Goal: Task Accomplishment & Management: Use online tool/utility

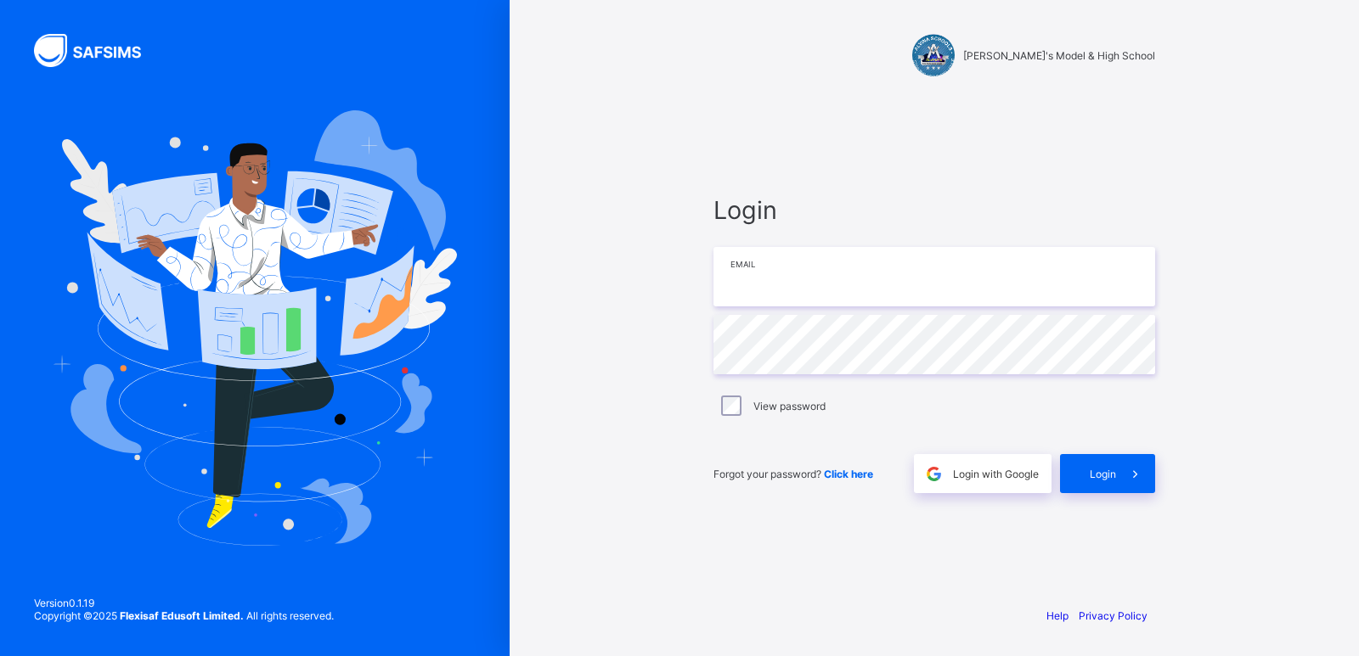
click at [797, 279] on input "email" at bounding box center [934, 276] width 442 height 59
type input "**********"
click at [1116, 472] on span at bounding box center [1135, 473] width 39 height 39
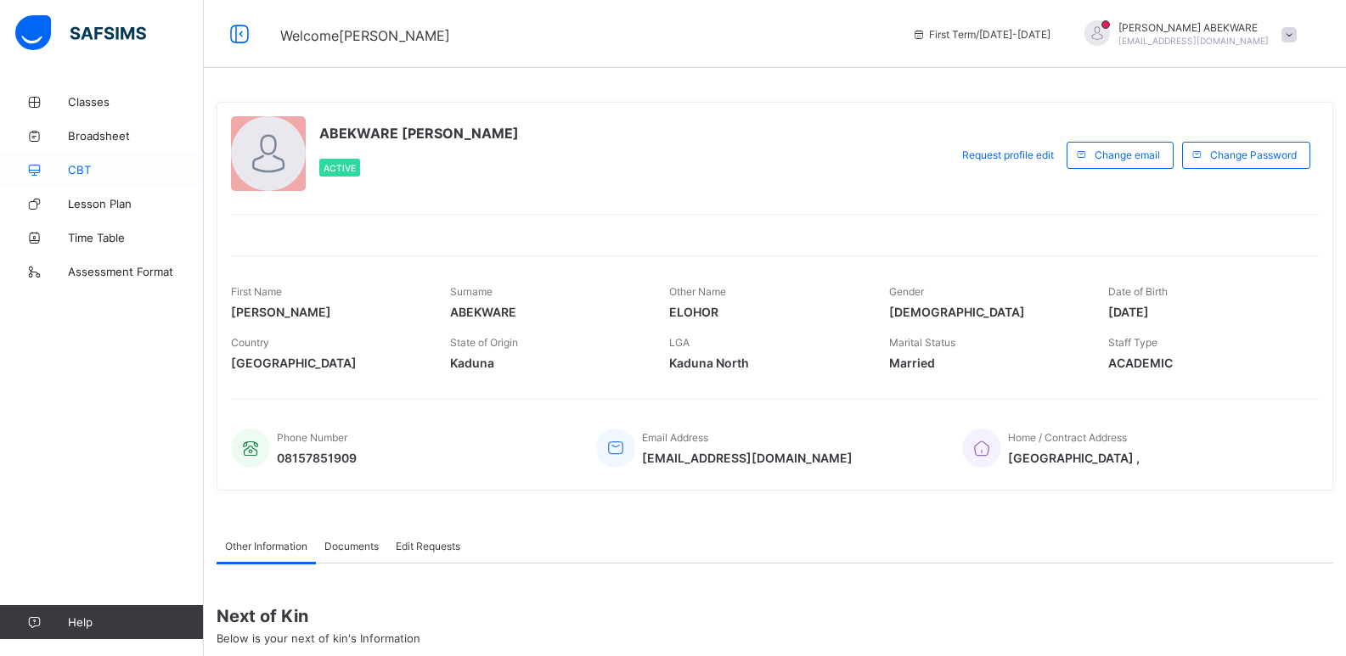
click at [104, 167] on span "CBT" at bounding box center [136, 170] width 136 height 14
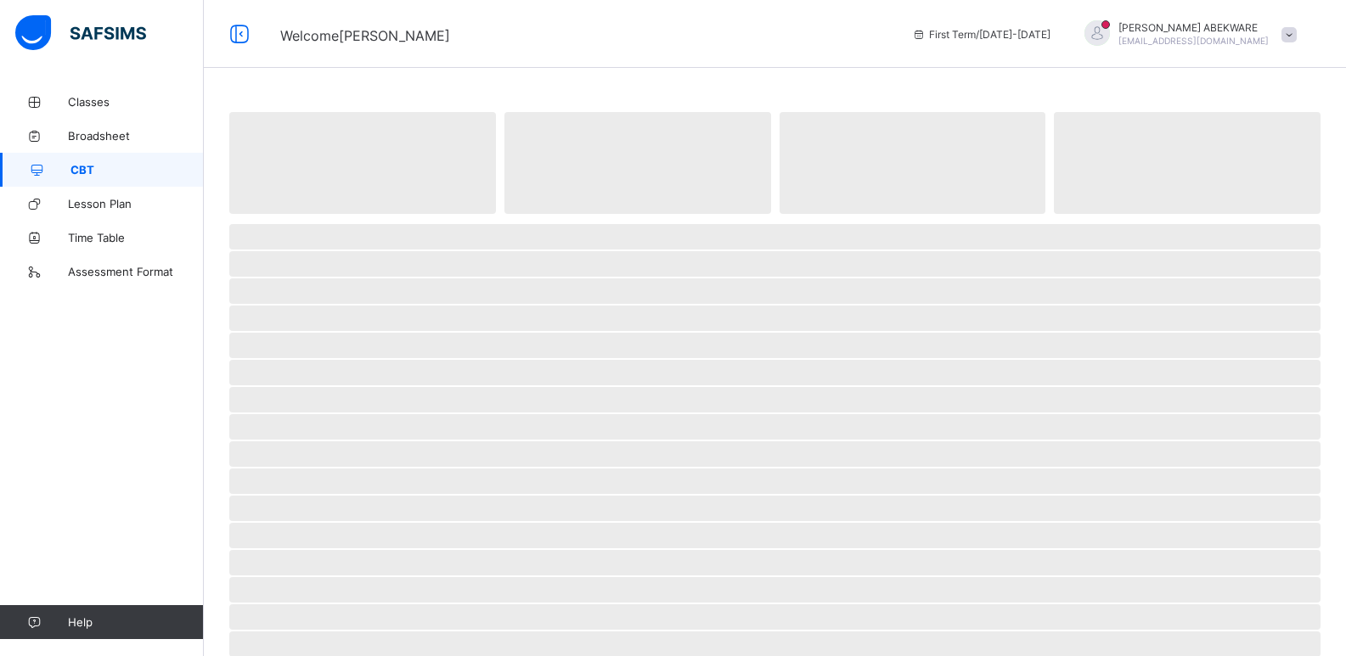
click at [104, 167] on span "CBT" at bounding box center [136, 170] width 133 height 14
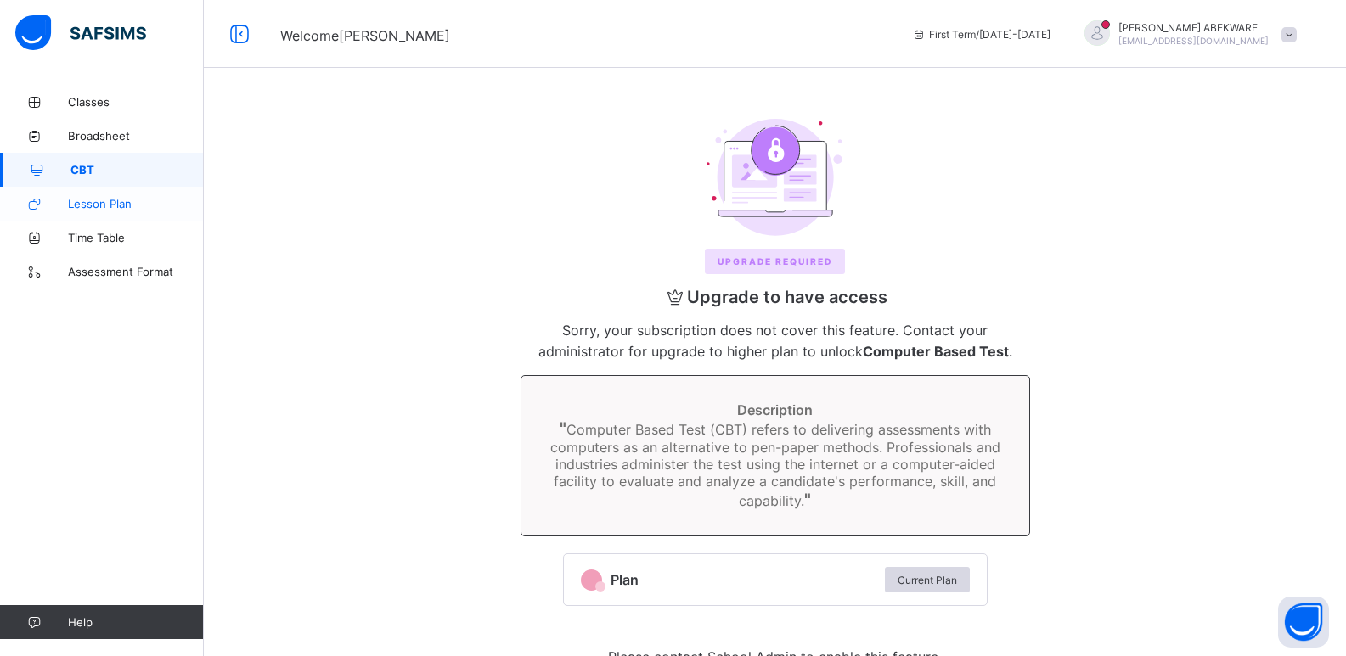
click at [115, 206] on span "Lesson Plan" at bounding box center [136, 204] width 136 height 14
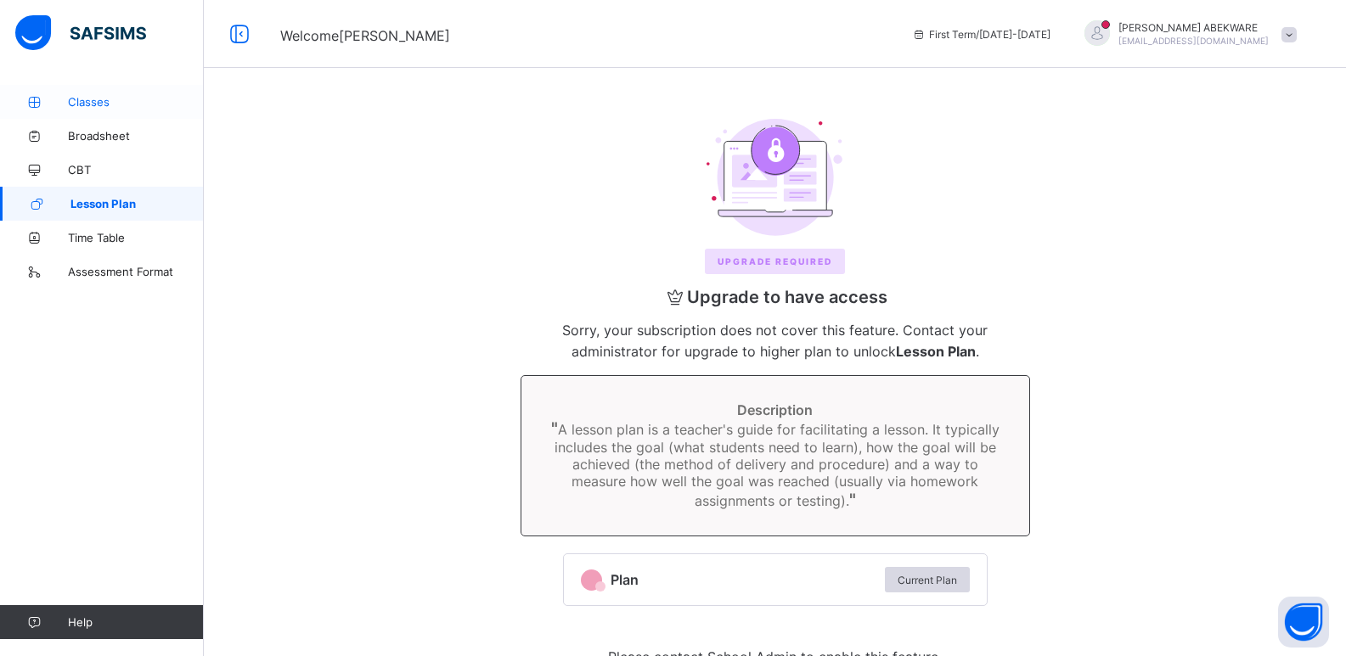
click at [98, 99] on span "Classes" at bounding box center [136, 102] width 136 height 14
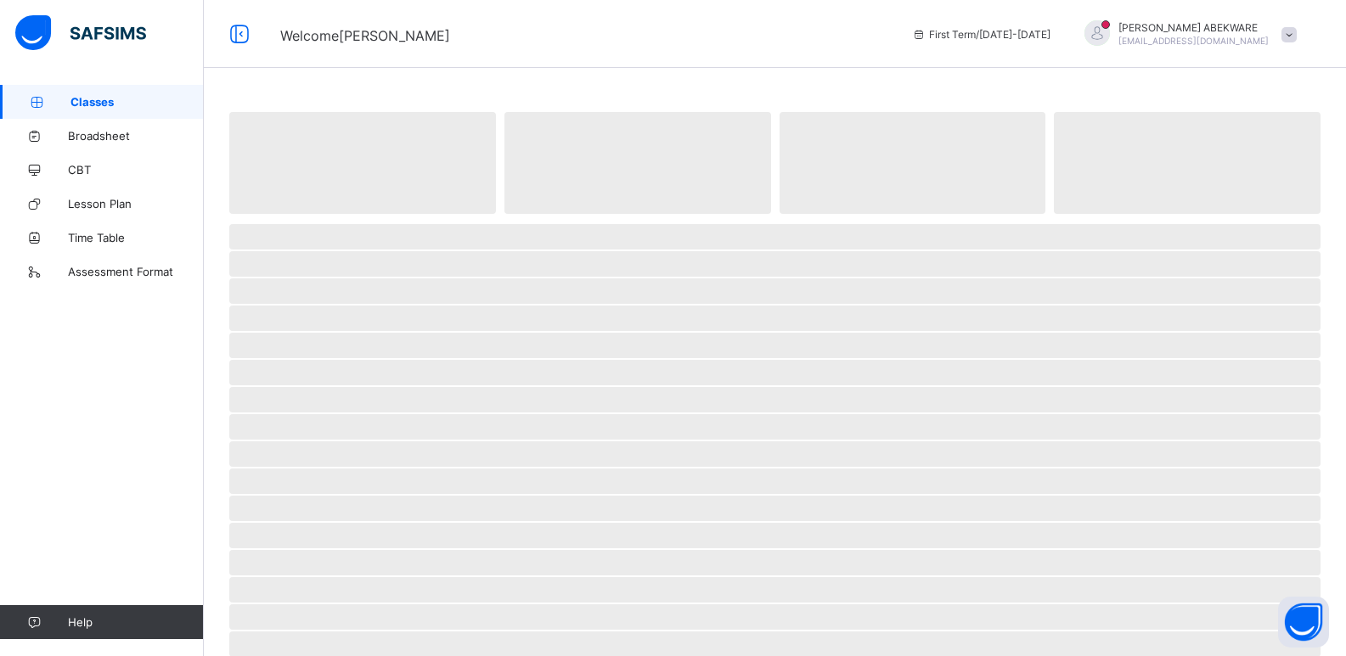
click at [98, 99] on span "Classes" at bounding box center [136, 102] width 133 height 14
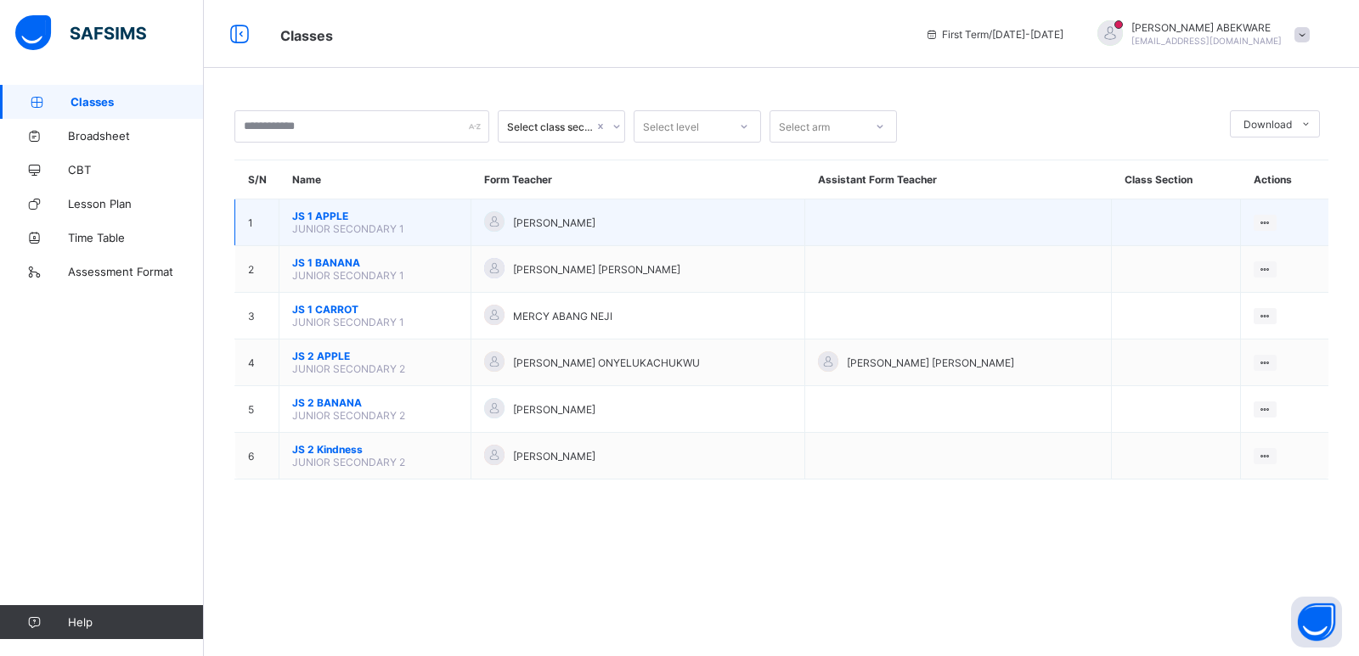
click at [389, 221] on span "JS 1 APPLE" at bounding box center [375, 216] width 166 height 13
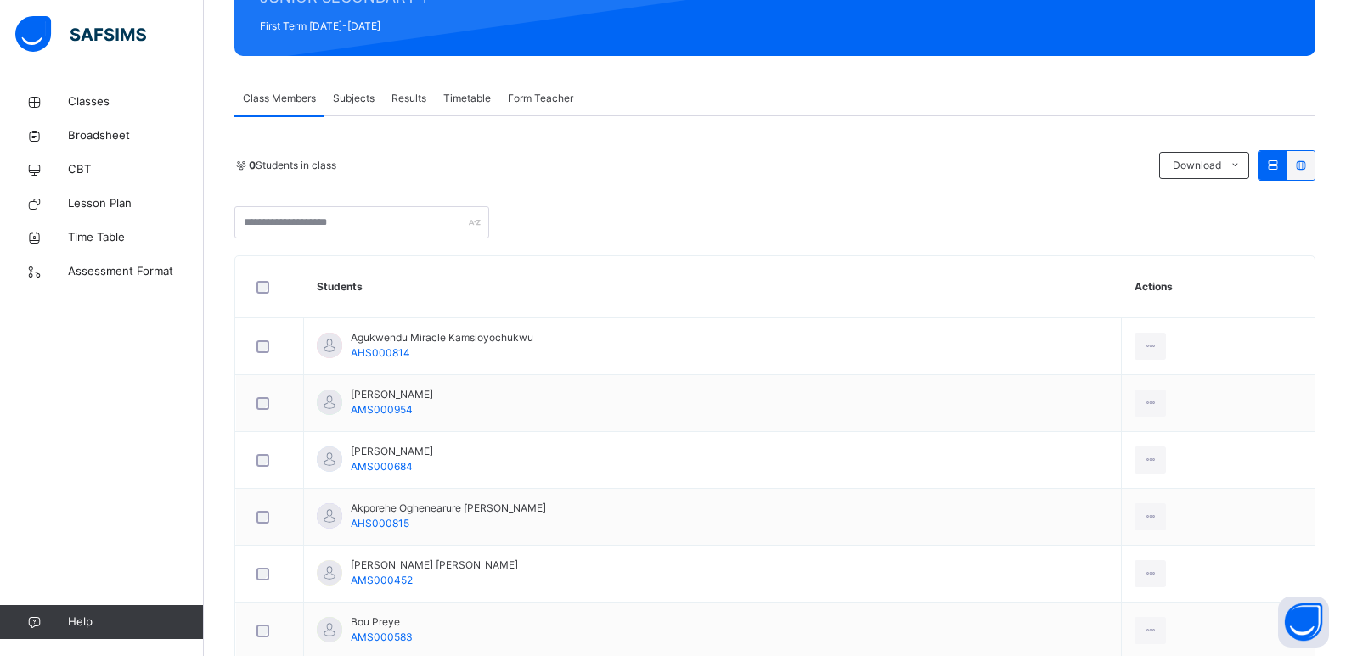
scroll to position [272, 0]
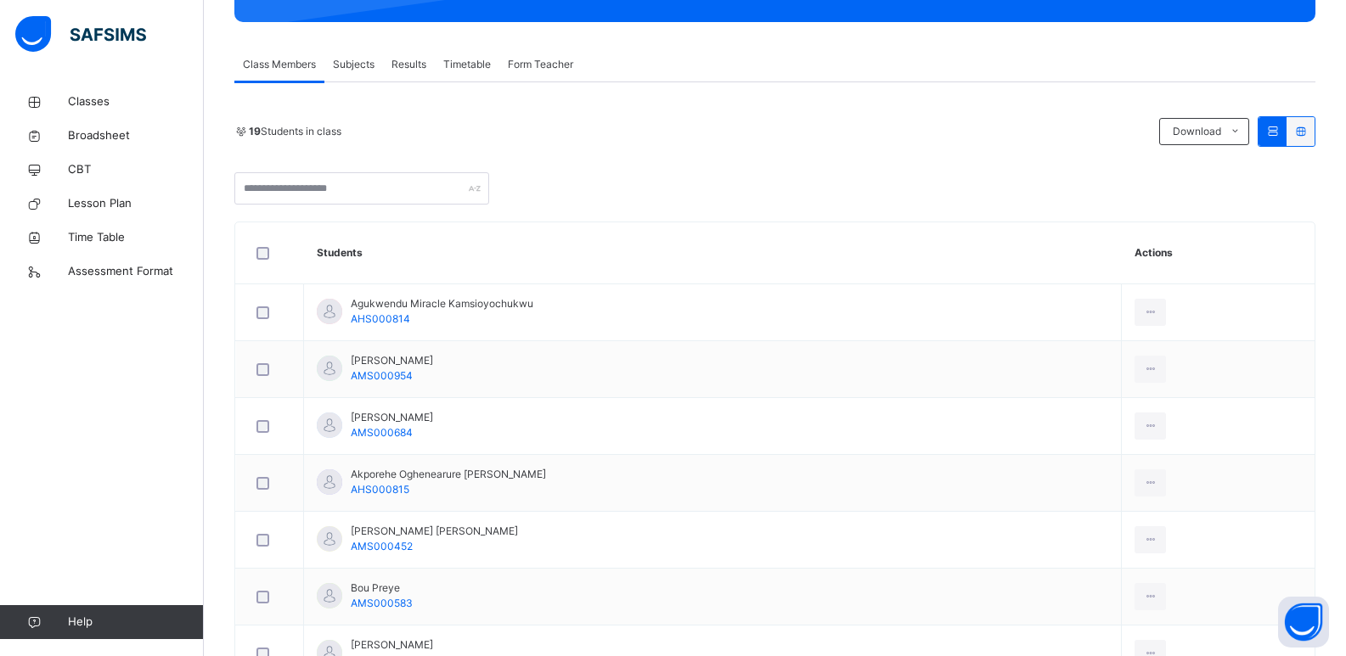
click at [363, 62] on span "Subjects" at bounding box center [354, 64] width 42 height 15
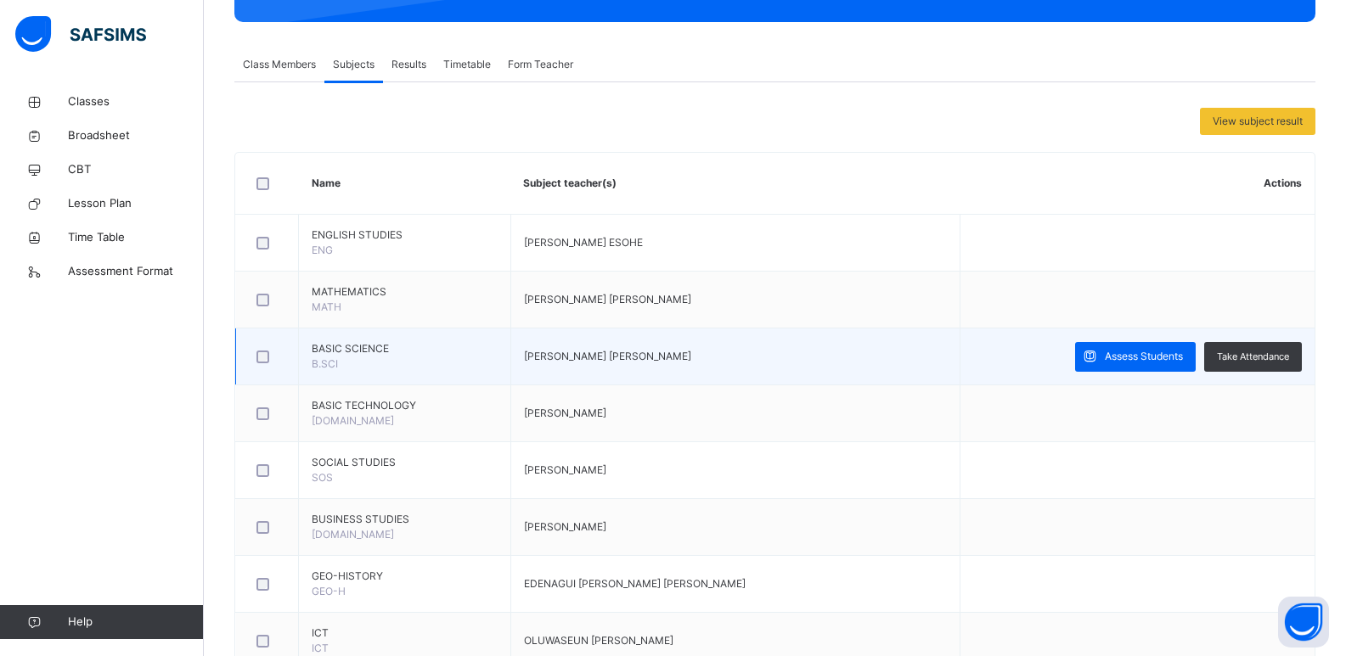
click at [398, 354] on span "BASIC SCIENCE" at bounding box center [405, 348] width 186 height 15
click at [1135, 349] on span "Assess Students" at bounding box center [1144, 356] width 78 height 15
click at [0, 0] on div "Score Sheet Score Sheet Show Comments Generate comment for all student Save Ent…" at bounding box center [0, 0] width 0 height 0
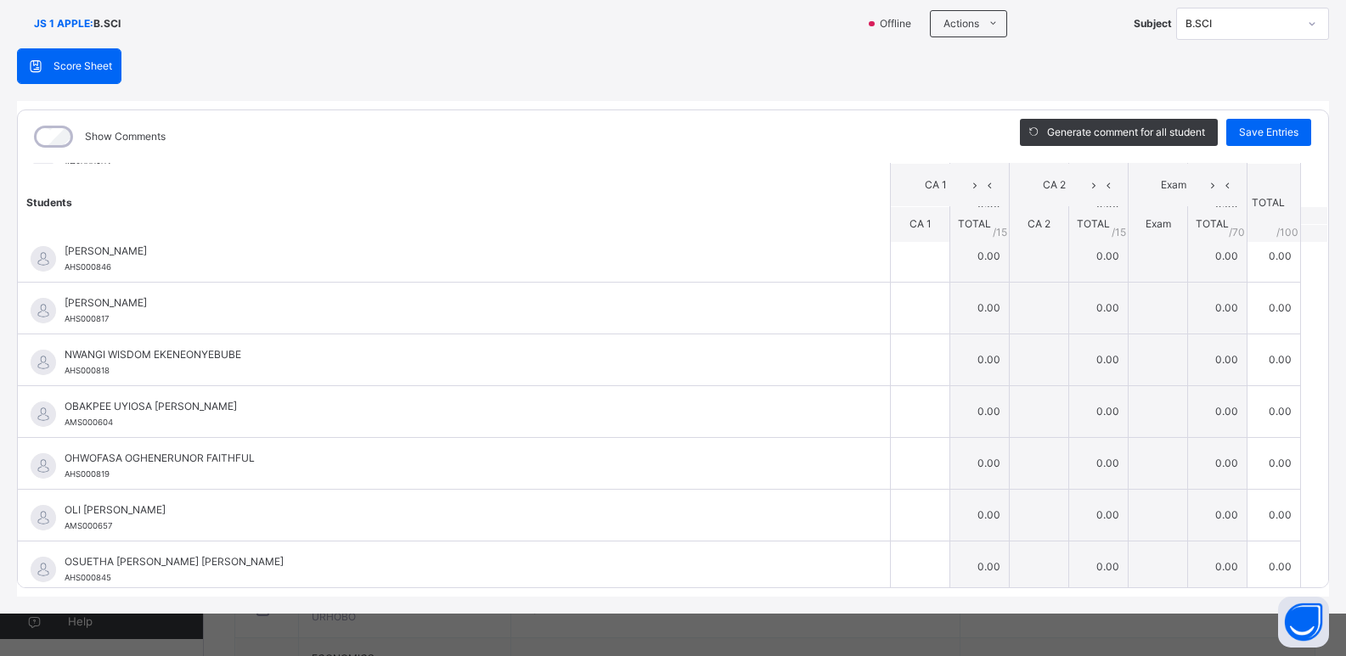
scroll to position [639, 0]
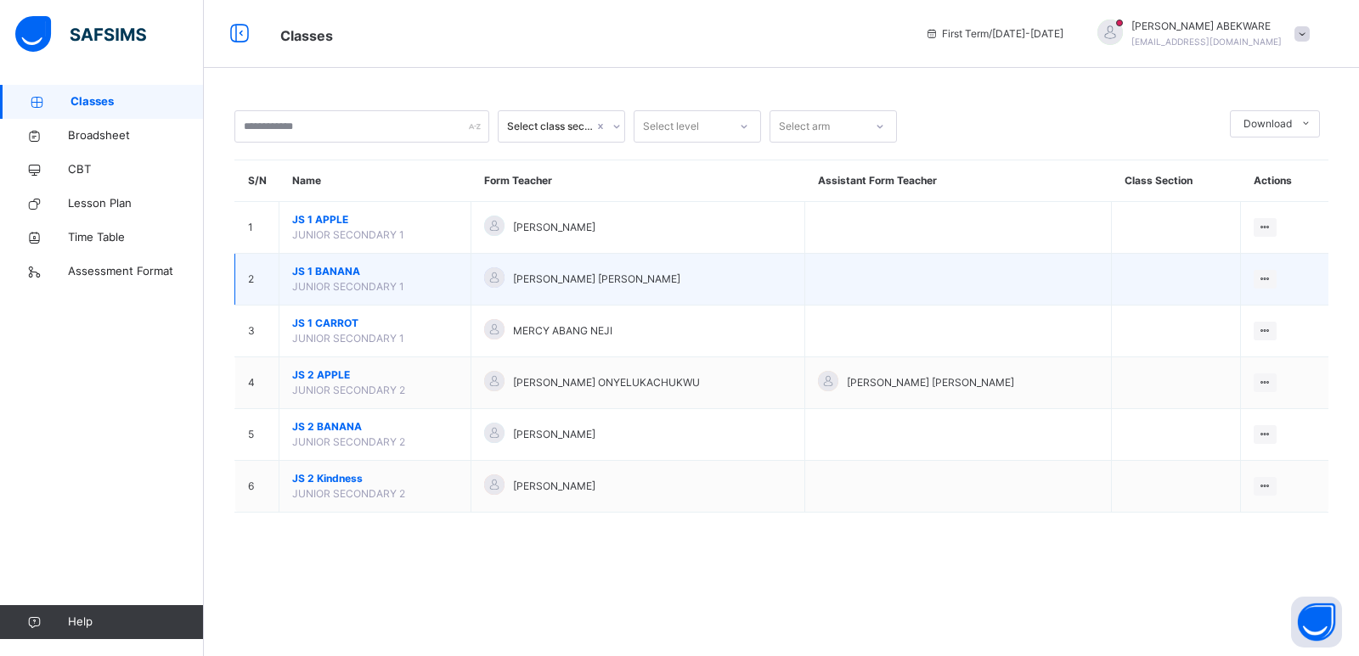
click at [321, 284] on span "JUNIOR SECONDARY 1" at bounding box center [348, 286] width 112 height 13
click at [369, 277] on span "JS 1 BANANA" at bounding box center [375, 271] width 166 height 15
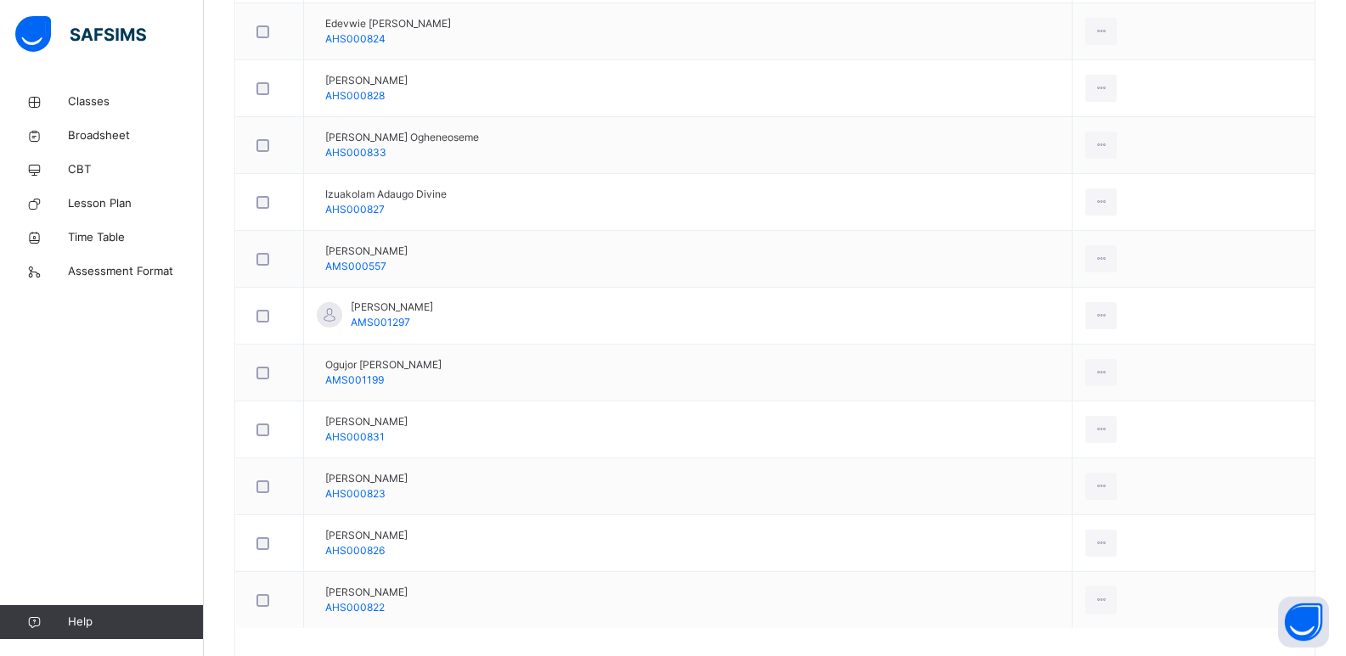
scroll to position [985, 0]
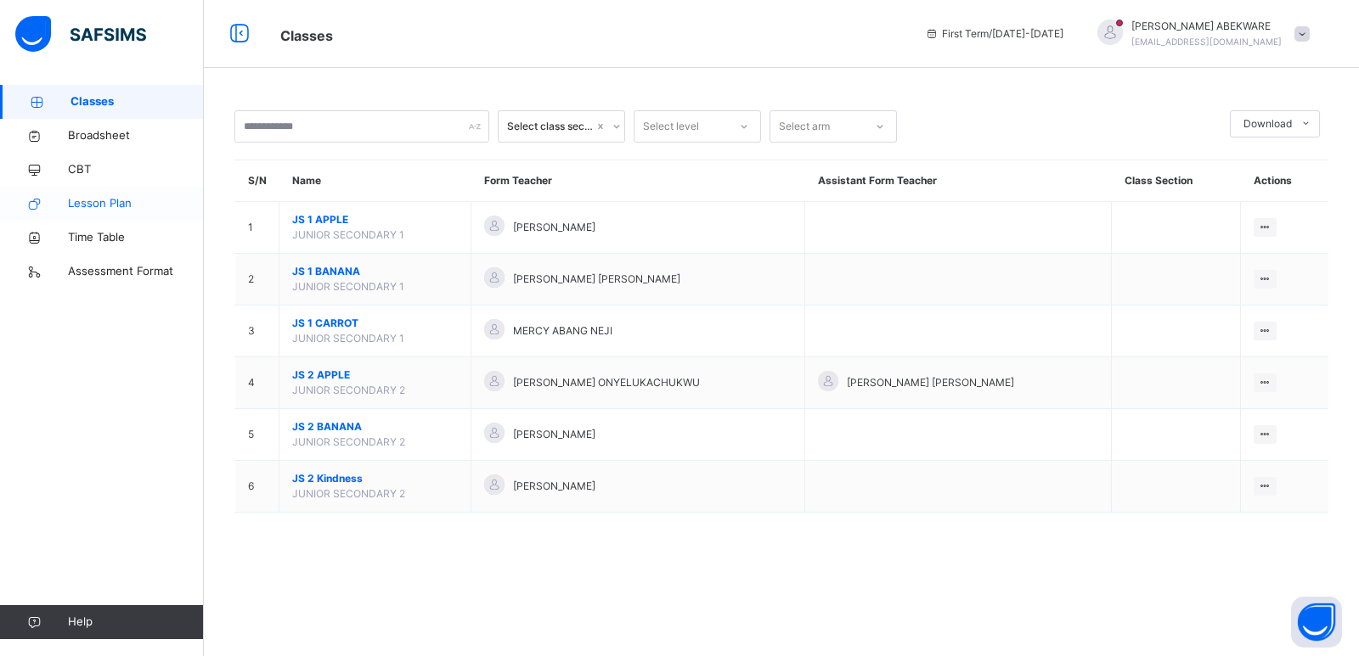
click at [35, 194] on link "Lesson Plan" at bounding box center [102, 204] width 204 height 34
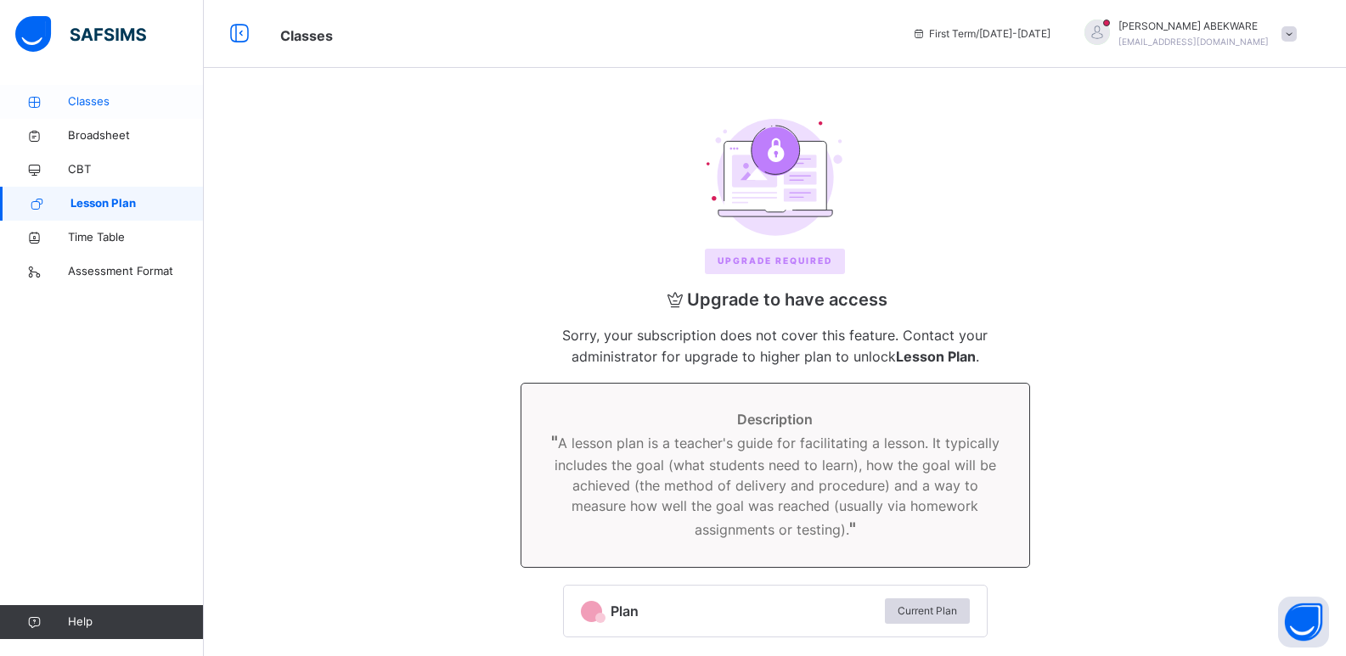
click at [101, 96] on span "Classes" at bounding box center [136, 101] width 136 height 17
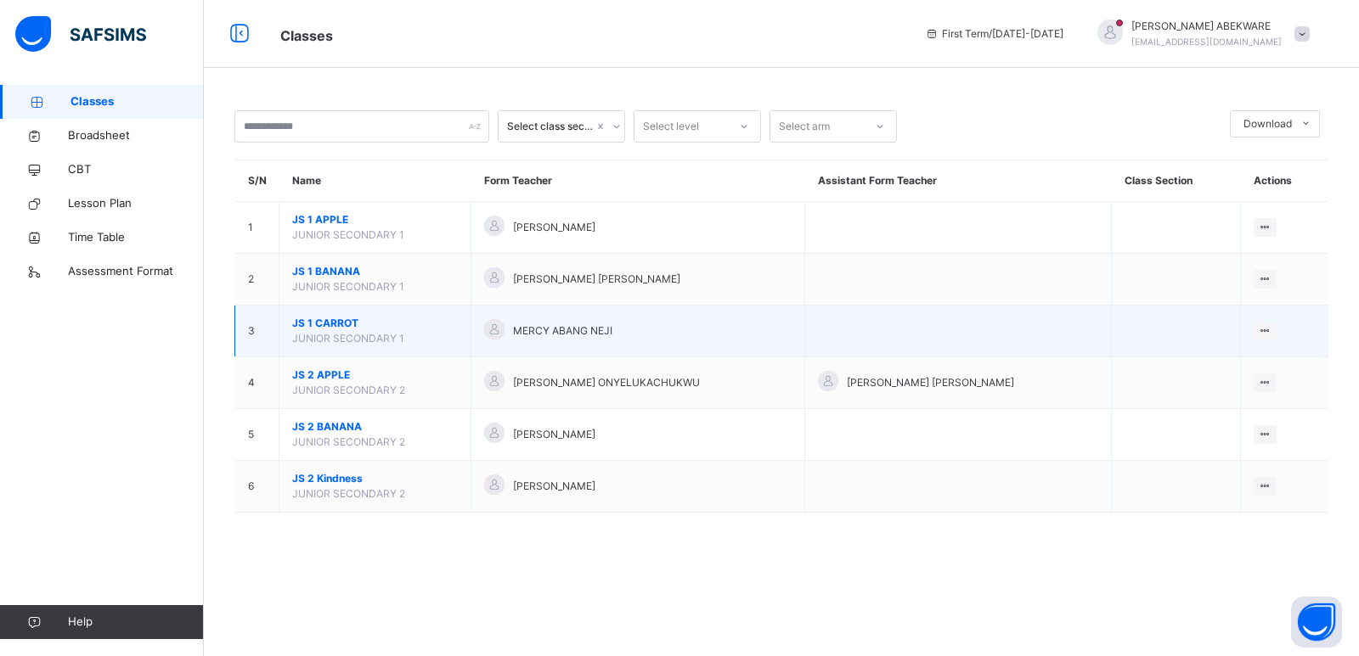
click at [313, 330] on span "JS 1 CARROT" at bounding box center [375, 323] width 166 height 15
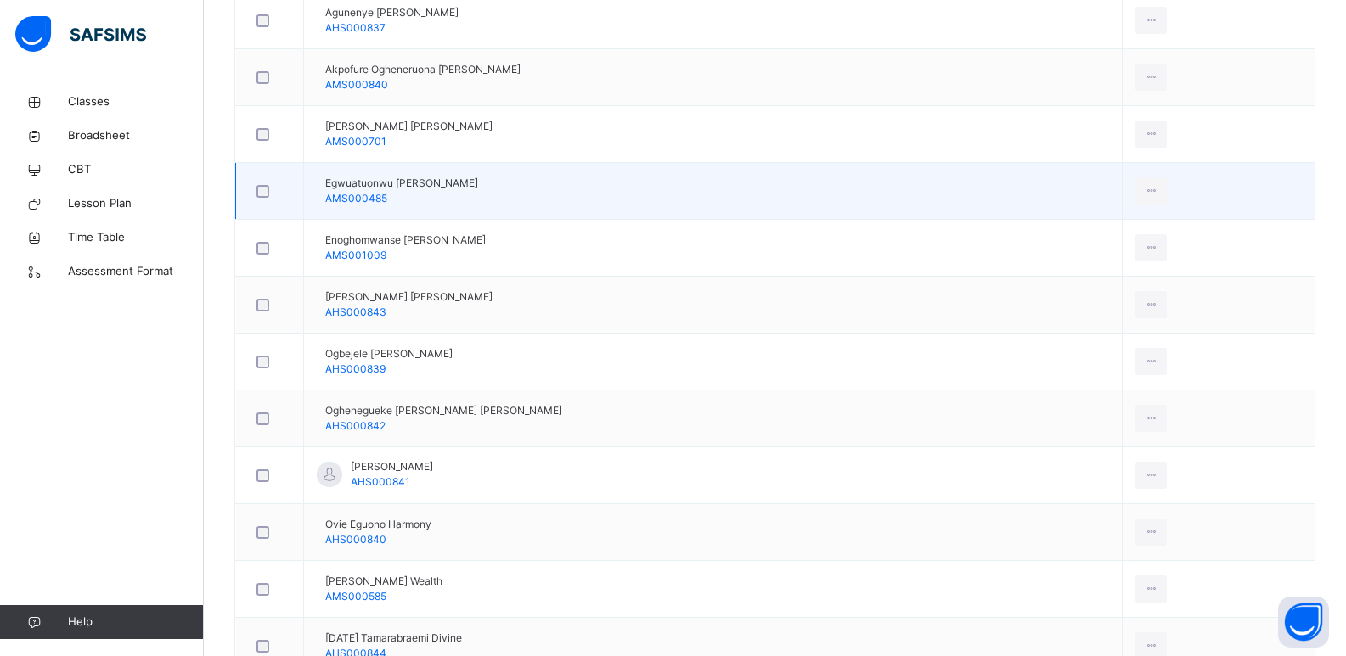
scroll to position [679, 0]
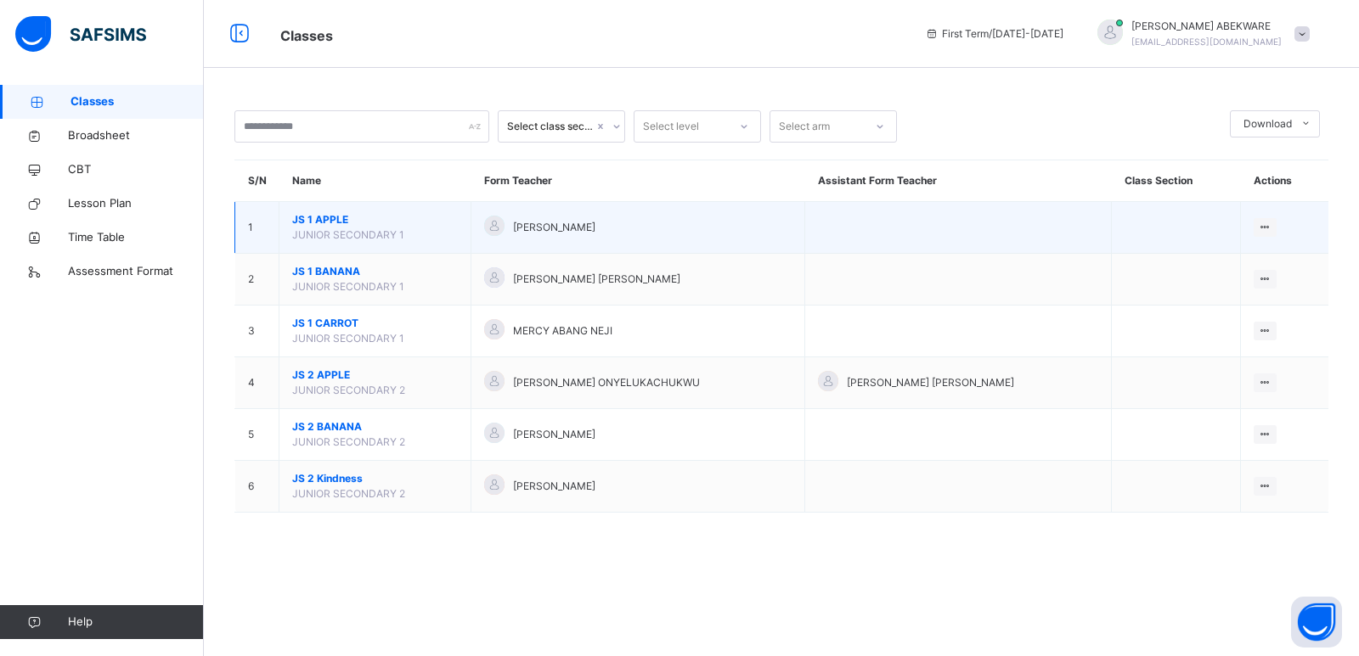
click at [335, 229] on span "JUNIOR SECONDARY 1" at bounding box center [348, 234] width 112 height 13
click at [438, 243] on td "JS 1 APPLE JUNIOR SECONDARY 1" at bounding box center [375, 228] width 192 height 52
click at [455, 240] on td "JS 1 APPLE JUNIOR SECONDARY 1" at bounding box center [375, 228] width 192 height 52
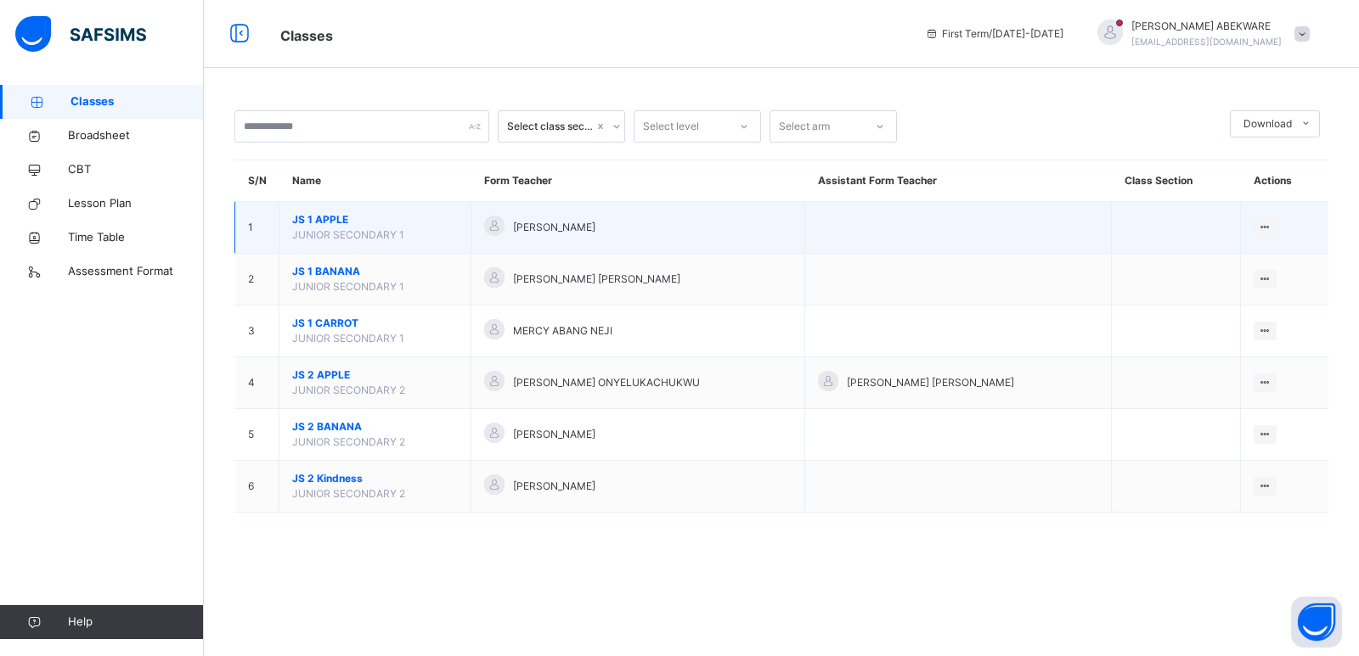
click at [455, 240] on td "JS 1 APPLE JUNIOR SECONDARY 1" at bounding box center [375, 228] width 192 height 52
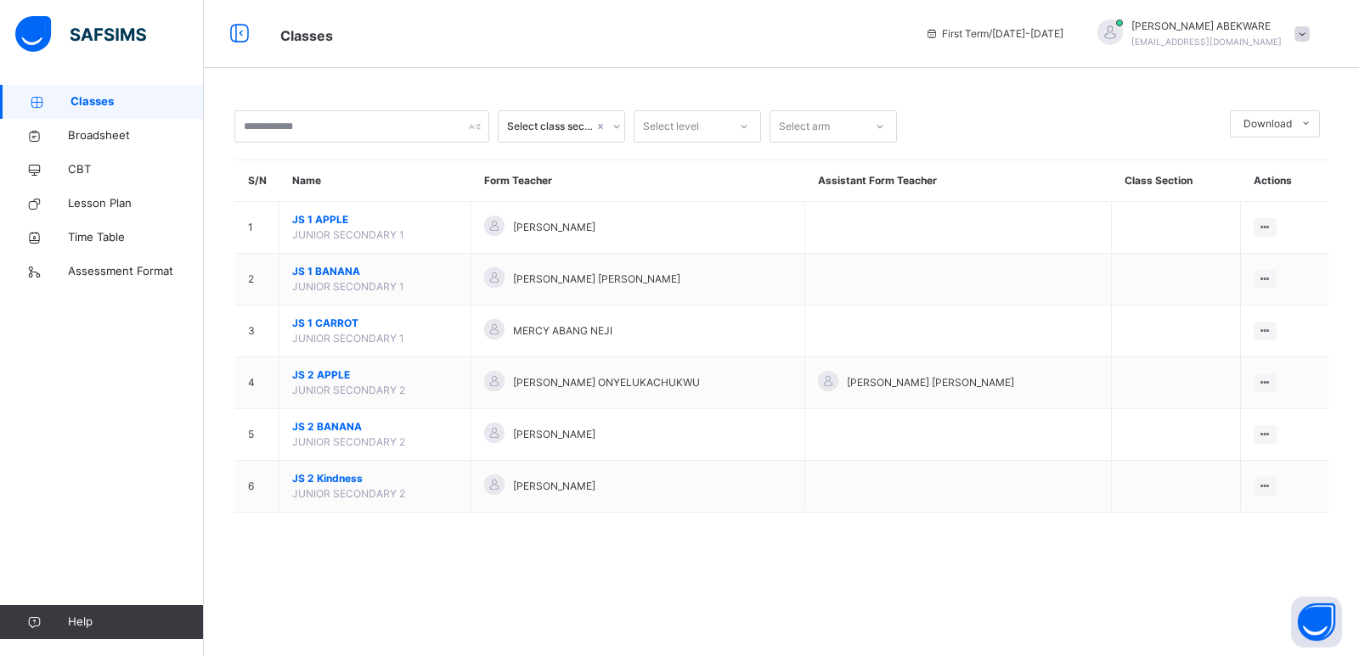
click at [423, 37] on span "Classes" at bounding box center [589, 34] width 619 height 28
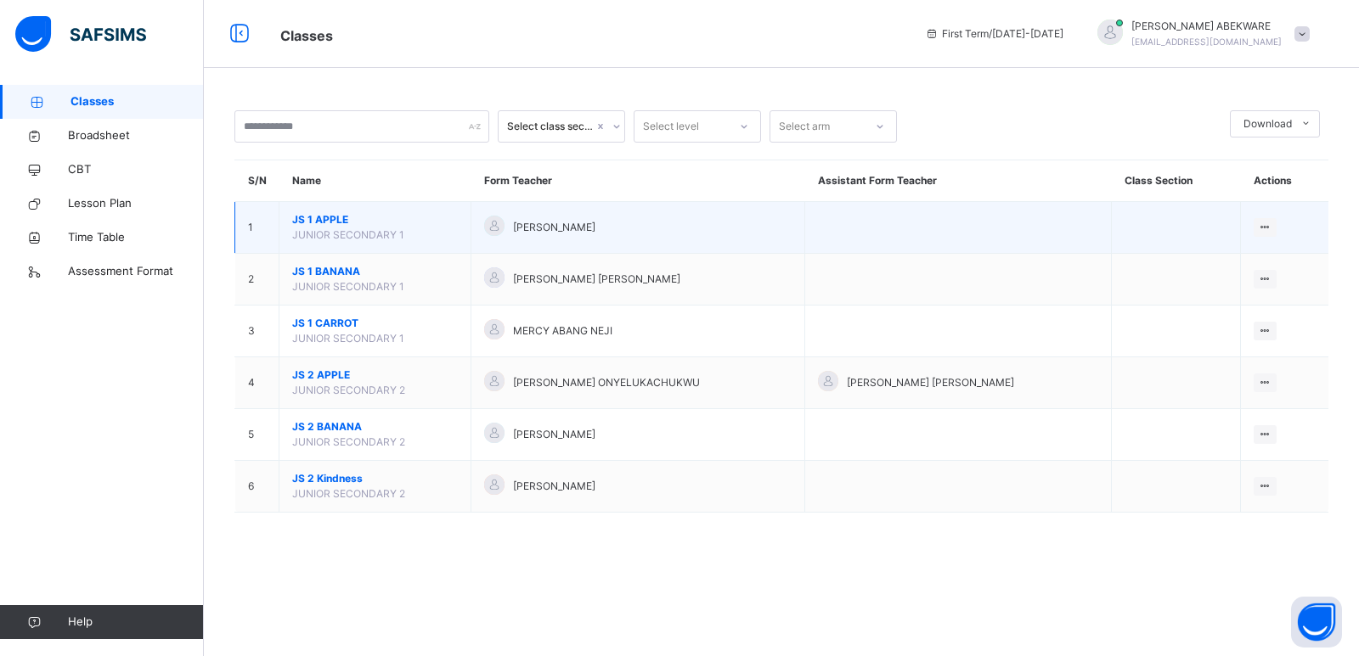
click at [420, 215] on span "JS 1 APPLE" at bounding box center [375, 219] width 166 height 15
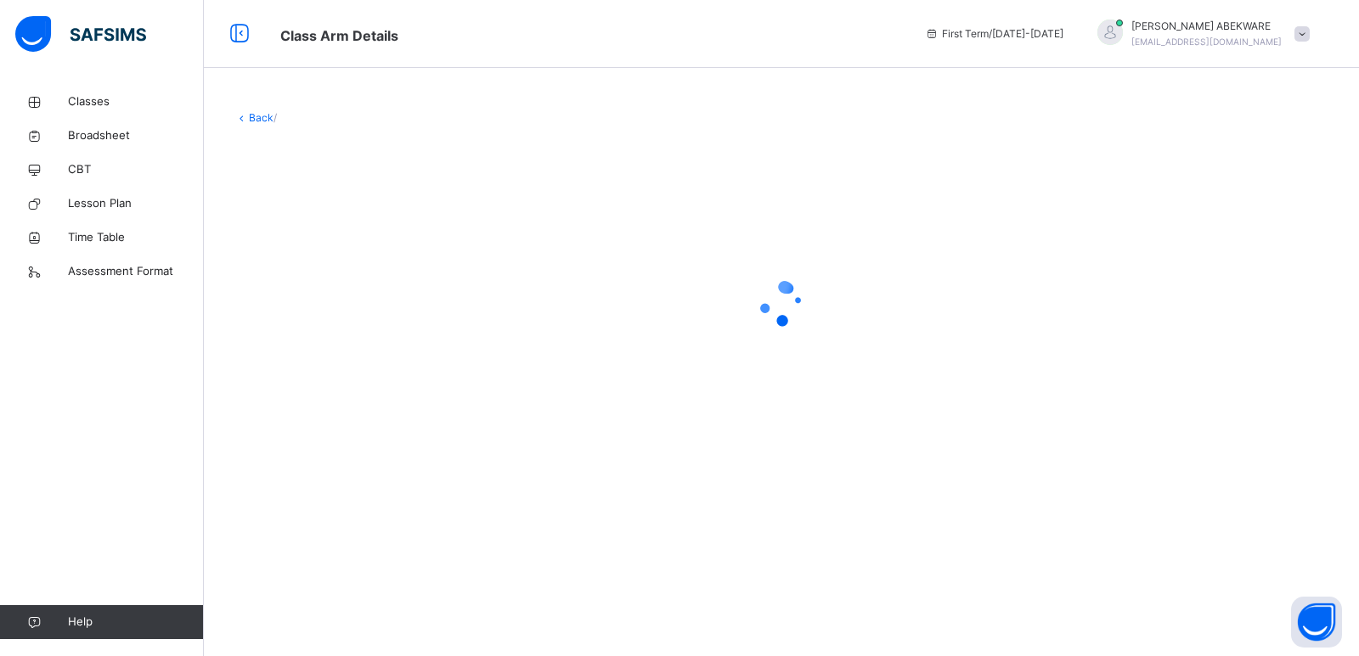
click at [420, 215] on div at bounding box center [781, 304] width 1094 height 323
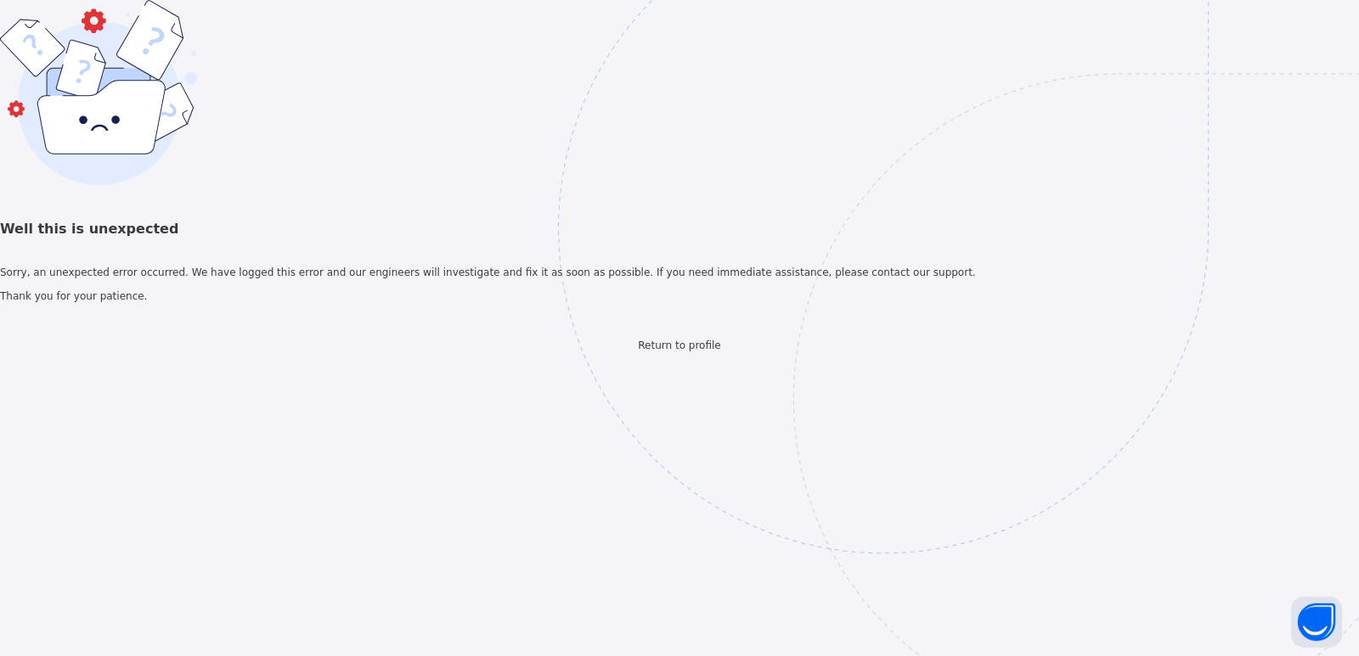
click at [628, 353] on div "Return to profile" at bounding box center [679, 345] width 1359 height 15
